Goal: Transaction & Acquisition: Purchase product/service

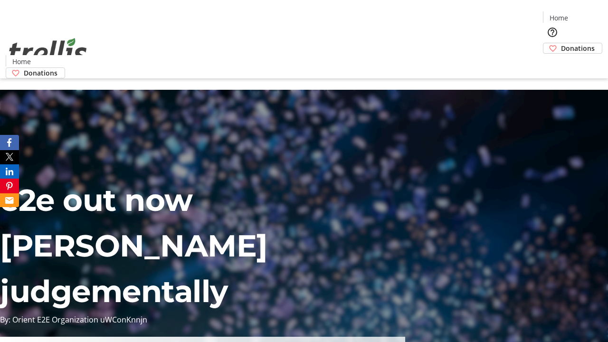
click at [581, 14] on span "Sign Up" at bounding box center [585, 13] width 28 height 11
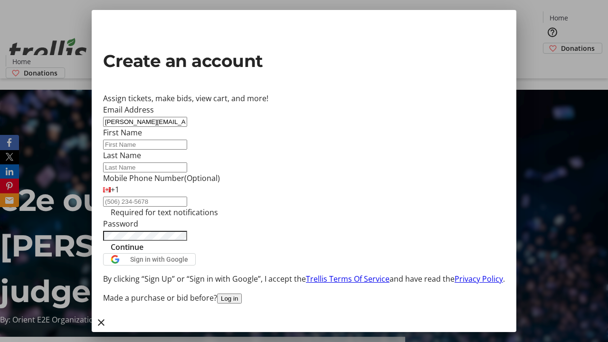
type input "[PERSON_NAME][EMAIL_ADDRESS][DOMAIN_NAME]"
type input "[PERSON_NAME]"
type input "Bayer"
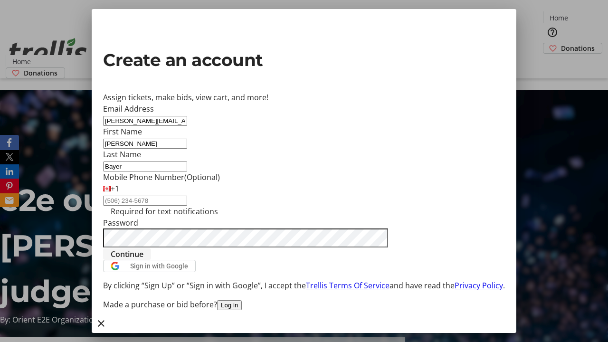
click at [143, 260] on span "Continue" at bounding box center [127, 253] width 33 height 11
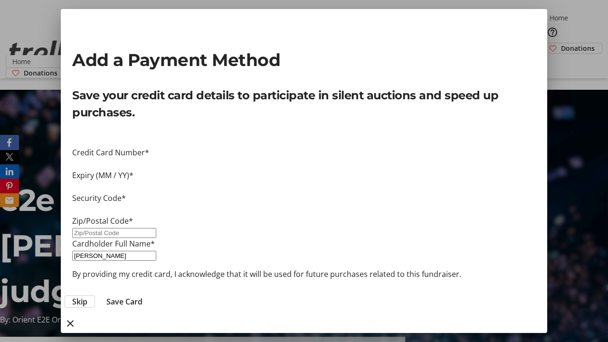
type input "V1Y 0C2"
click at [142, 296] on span "Save Card" at bounding box center [124, 301] width 36 height 11
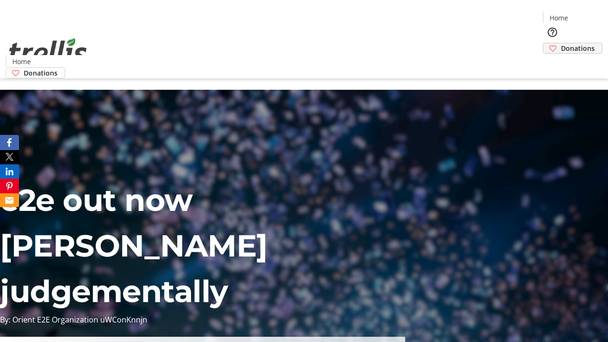
click at [561, 43] on span "Donations" at bounding box center [578, 48] width 34 height 10
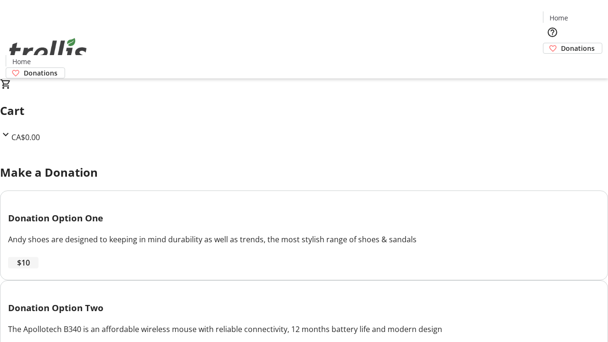
click at [30, 268] on span "$10" at bounding box center [23, 262] width 13 height 11
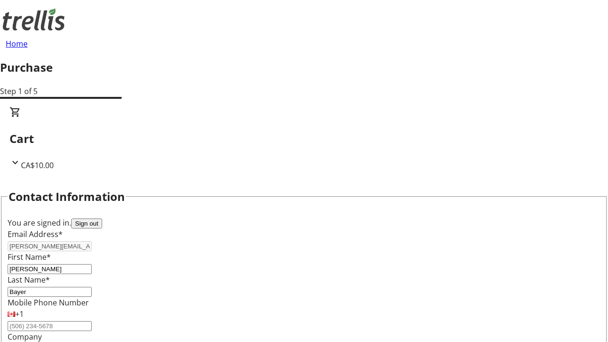
select select "CA"
type input "[STREET_ADDRESS][PERSON_NAME]"
type input "Kelowna"
select select "BC"
type input "Kelowna"
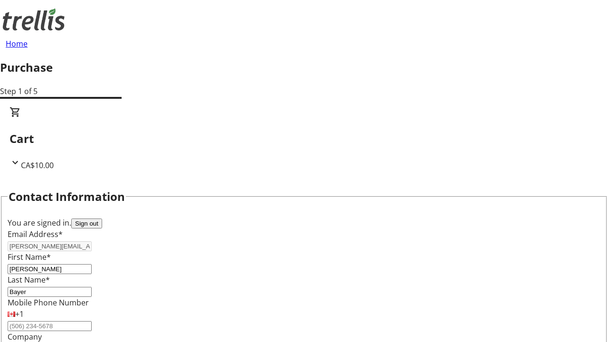
type input "V1Y 0C2"
